Goal: Find specific page/section: Find specific page/section

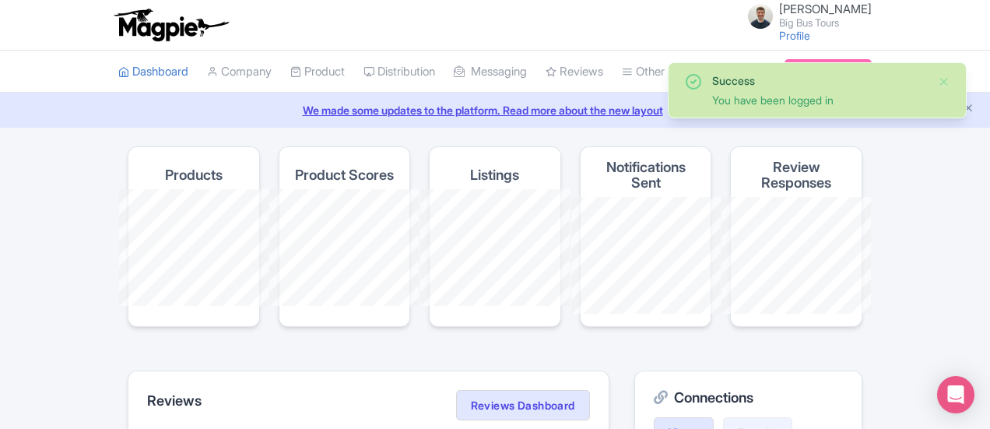
click at [639, 172] on h4 "Notifications Sent" at bounding box center [646, 175] width 106 height 31
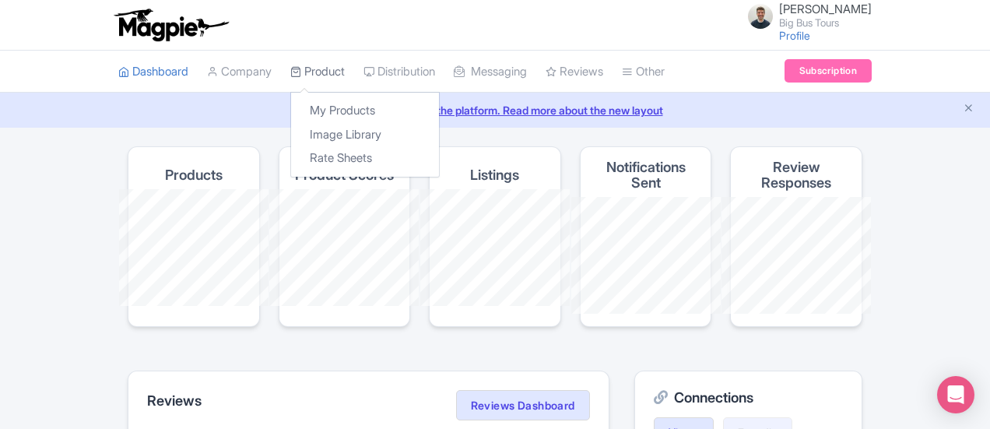
click at [290, 79] on link "Product" at bounding box center [317, 72] width 54 height 43
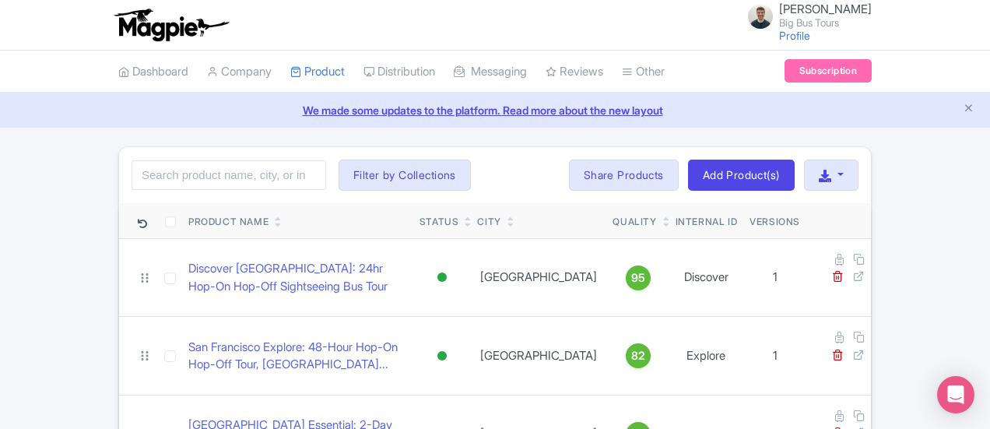
click at [188, 158] on div "Search Filter by Collections [PERSON_NAME] License [PERSON_NAME] Combos Core Pr…" at bounding box center [495, 175] width 752 height 56
click at [174, 170] on input "search" at bounding box center [229, 175] width 195 height 30
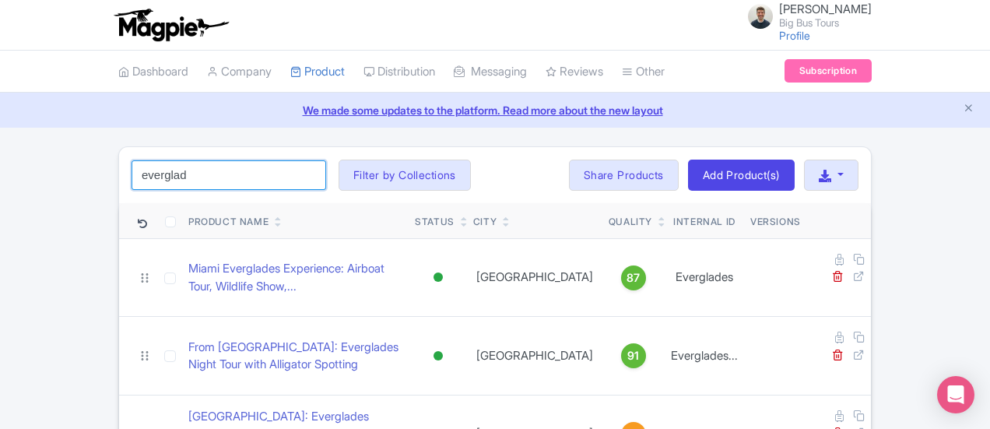
type input "everglades"
